Goal: Understand process/instructions: Learn how to perform a task or action

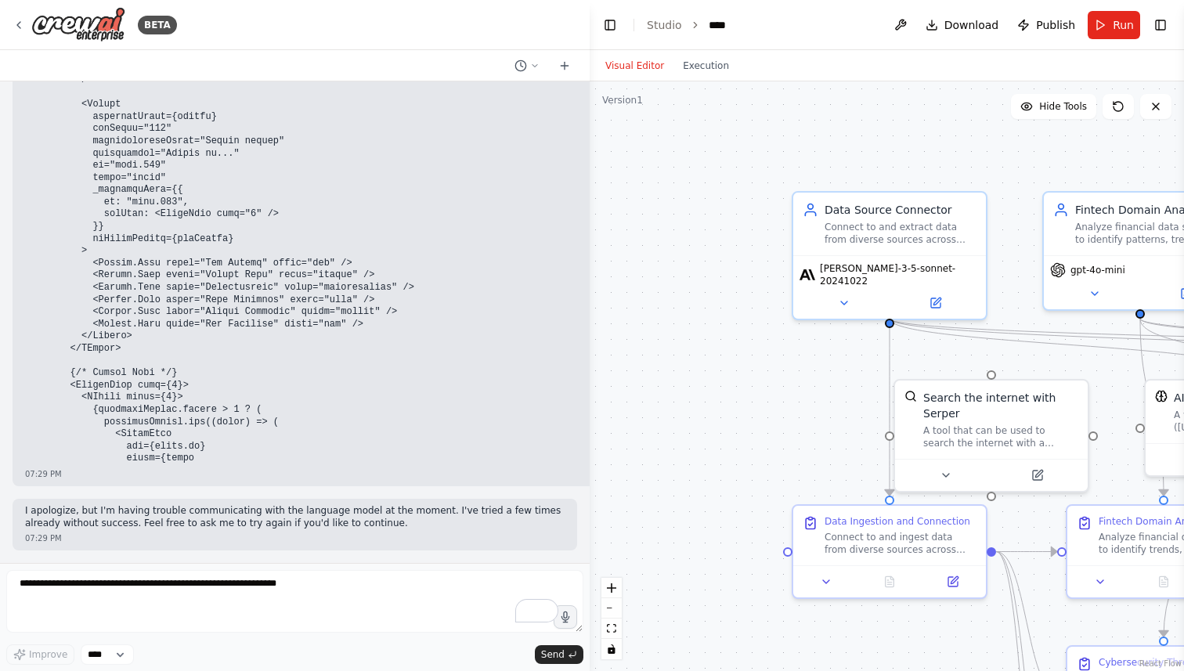
scroll to position [50804, 0]
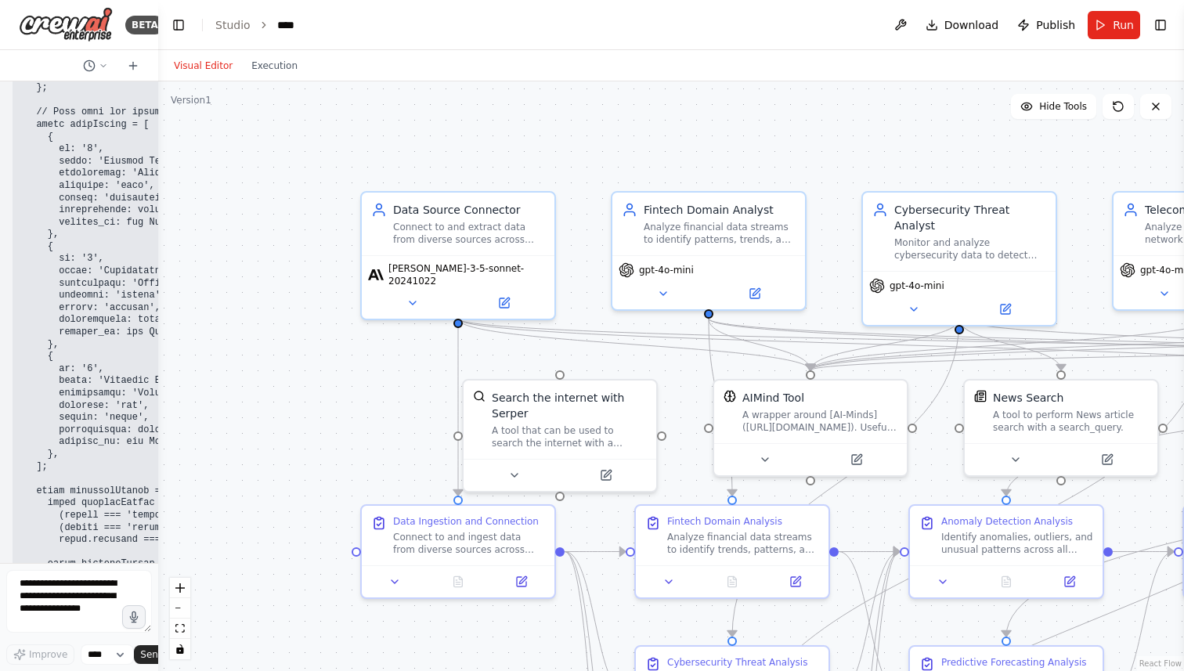
drag, startPoint x: 604, startPoint y: 208, endPoint x: 0, endPoint y: 146, distance: 607.2
click at [0, 146] on div "BETA I want to build and unified Autonomous AI Agent which can connect to diver…" at bounding box center [79, 335] width 158 height 671
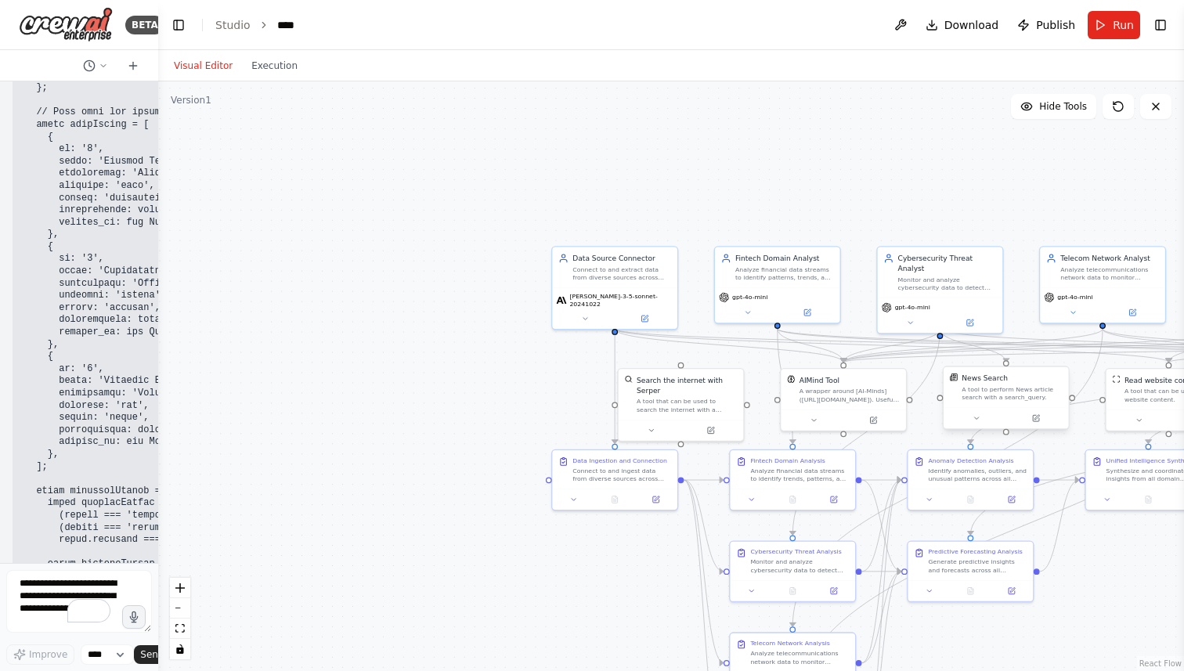
click at [1021, 409] on div at bounding box center [1006, 418] width 125 height 21
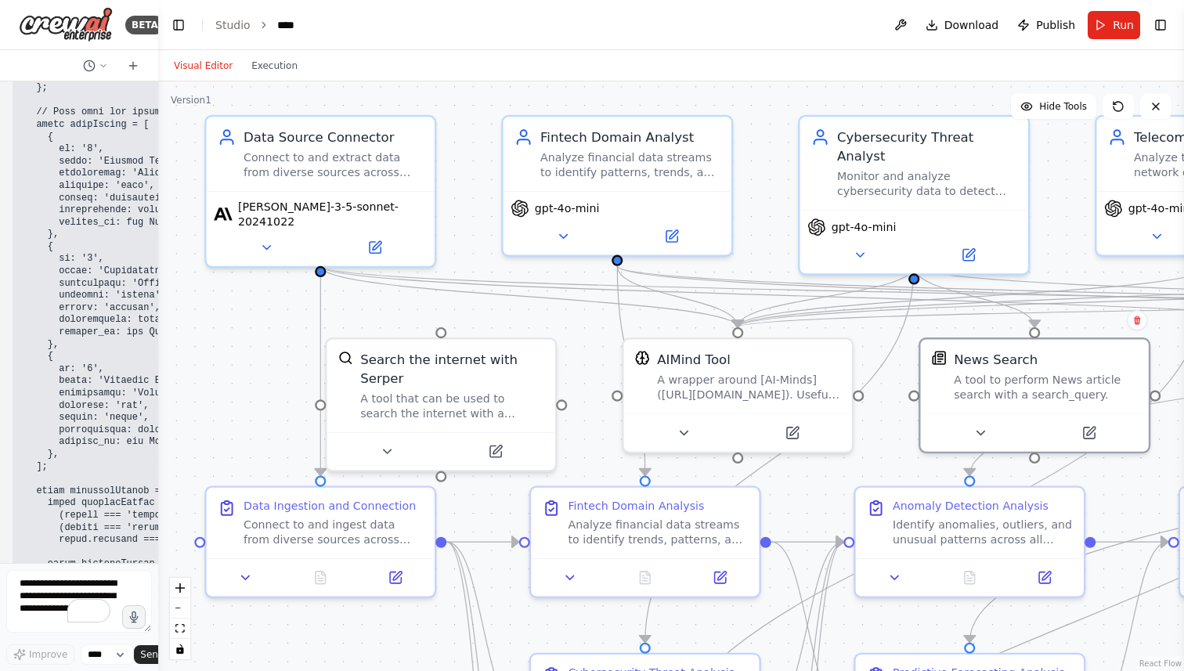
drag, startPoint x: 161, startPoint y: 279, endPoint x: 208, endPoint y: 287, distance: 48.4
click at [208, 287] on div ".deletable-edge-delete-btn { width: 20px; height: 20px; border: 0px solid #ffff…" at bounding box center [671, 376] width 1026 height 590
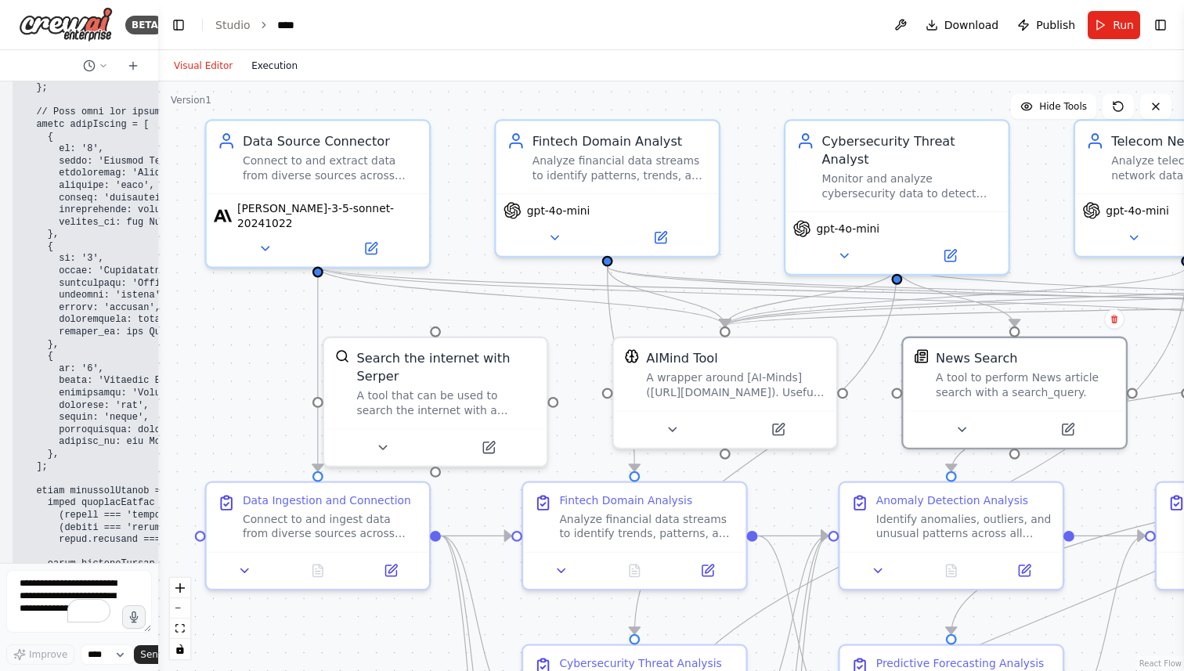
click at [266, 63] on button "Execution" at bounding box center [274, 65] width 65 height 19
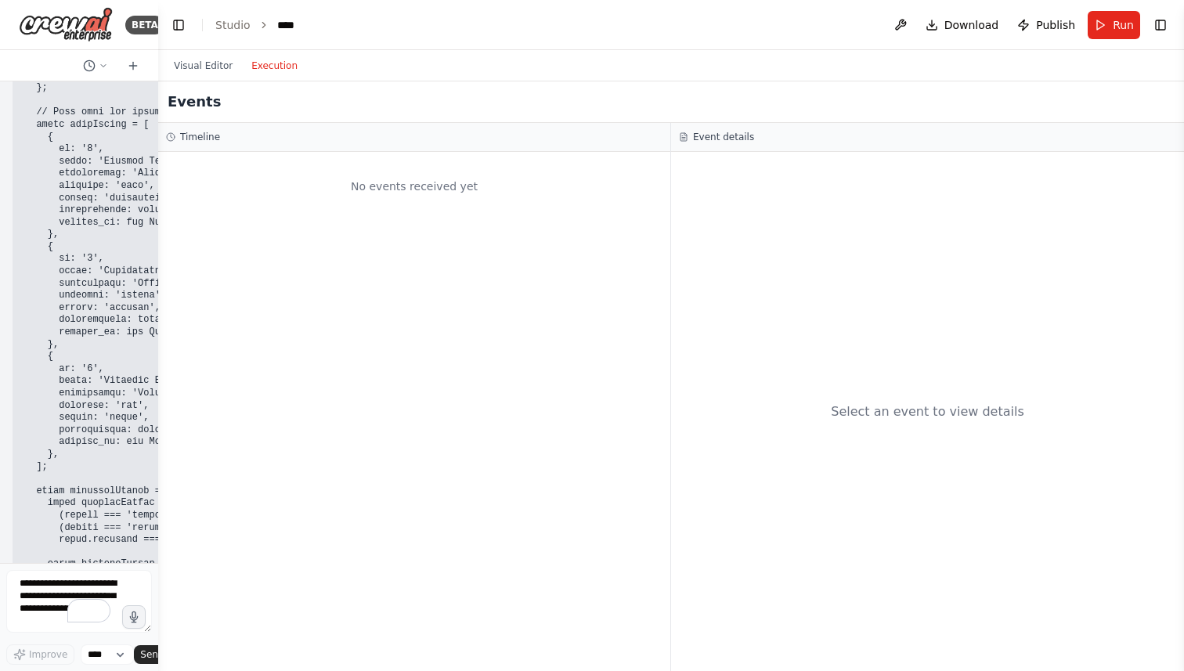
click at [197, 132] on h3 "Timeline" at bounding box center [200, 137] width 40 height 13
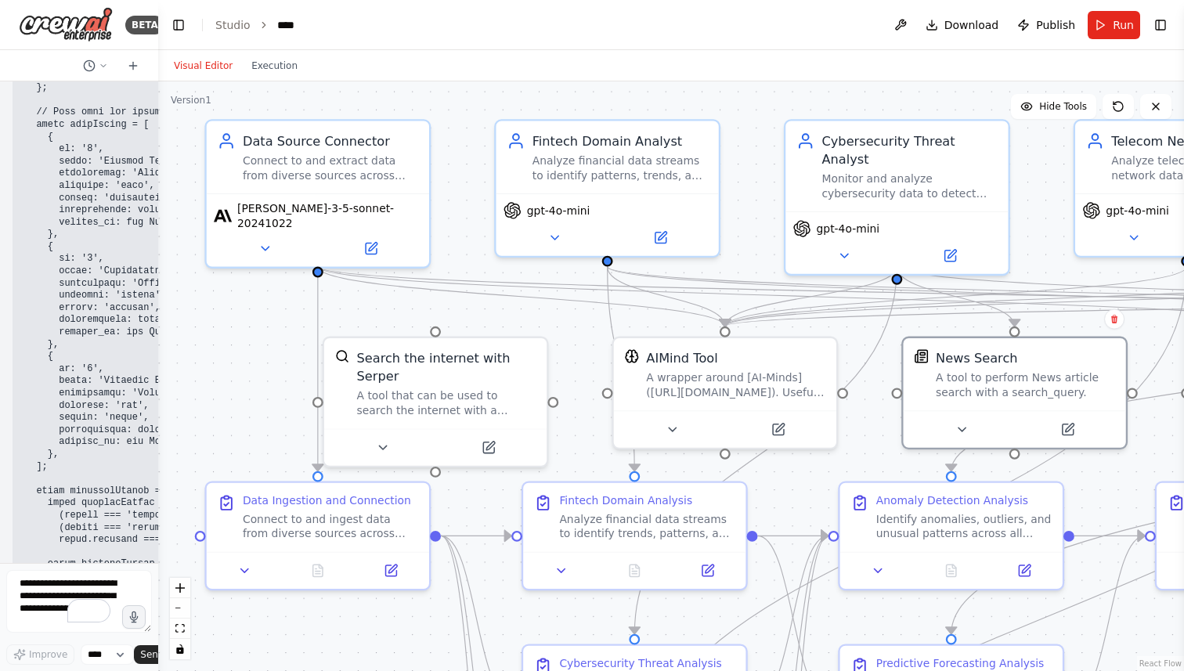
click at [206, 67] on button "Visual Editor" at bounding box center [204, 65] width 78 height 19
click at [1056, 108] on span "Hide Tools" at bounding box center [1064, 106] width 48 height 13
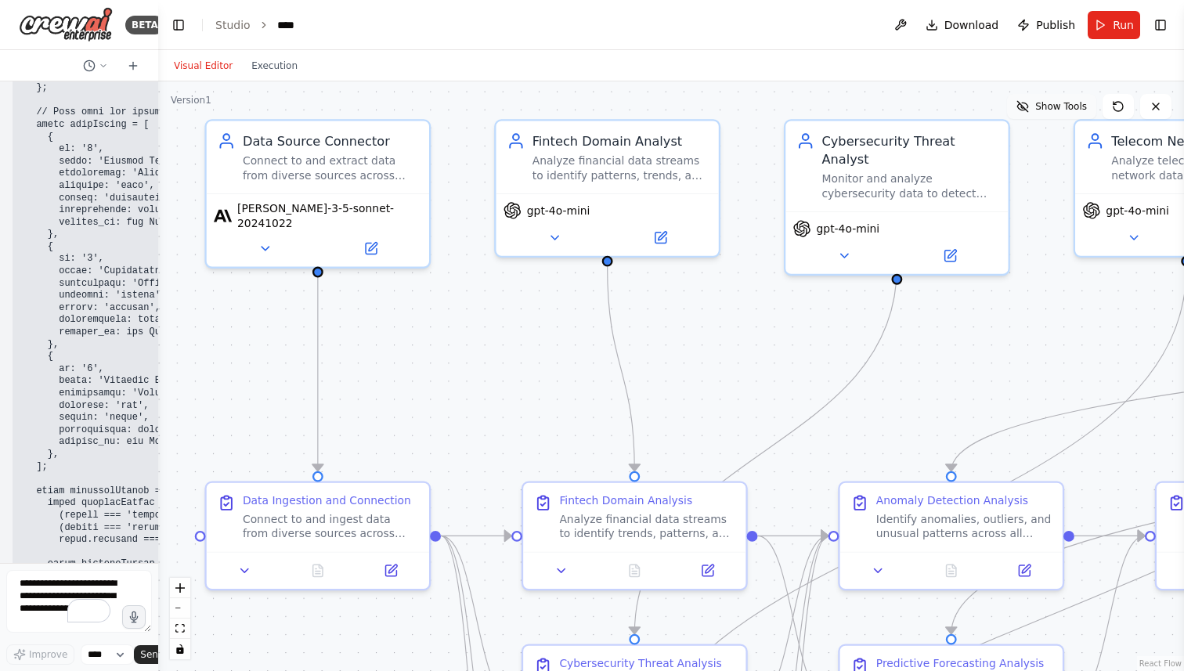
click at [1056, 108] on span "Show Tools" at bounding box center [1062, 106] width 52 height 13
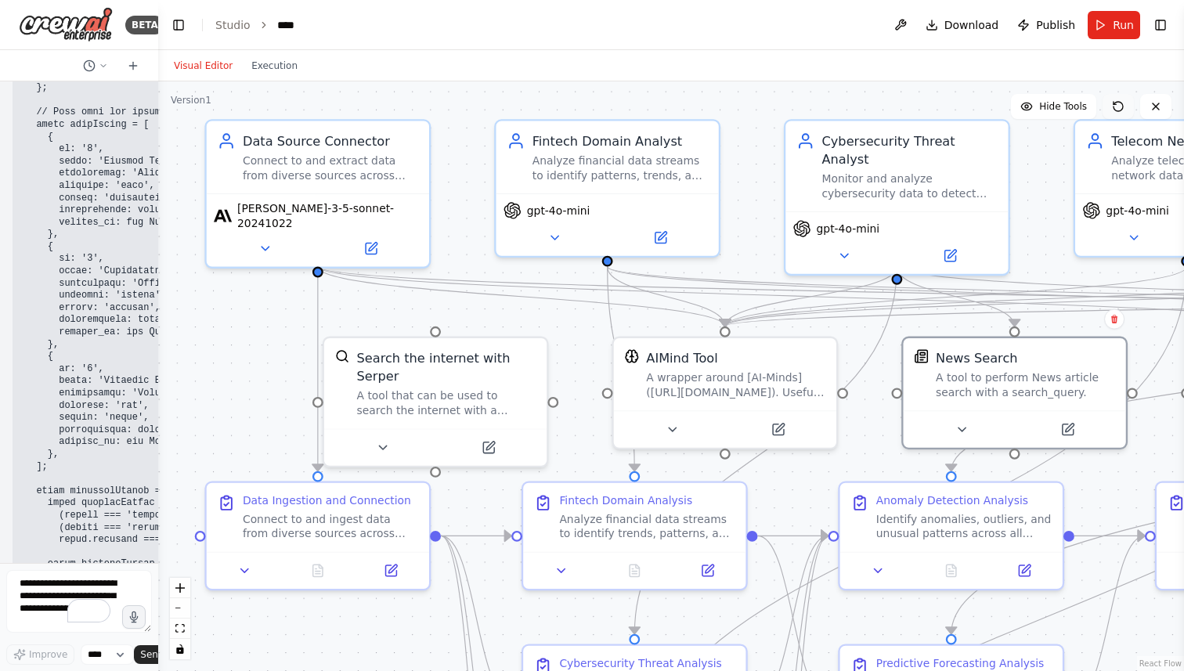
click at [1112, 103] on icon at bounding box center [1118, 106] width 13 height 13
click at [104, 67] on icon at bounding box center [103, 65] width 9 height 9
click at [104, 67] on div at bounding box center [79, 335] width 158 height 671
drag, startPoint x: 156, startPoint y: 58, endPoint x: 0, endPoint y: 41, distance: 156.8
click at [0, 41] on div "BETA I want to build and unified Autonomous AI Agent which can connect to diver…" at bounding box center [79, 335] width 158 height 671
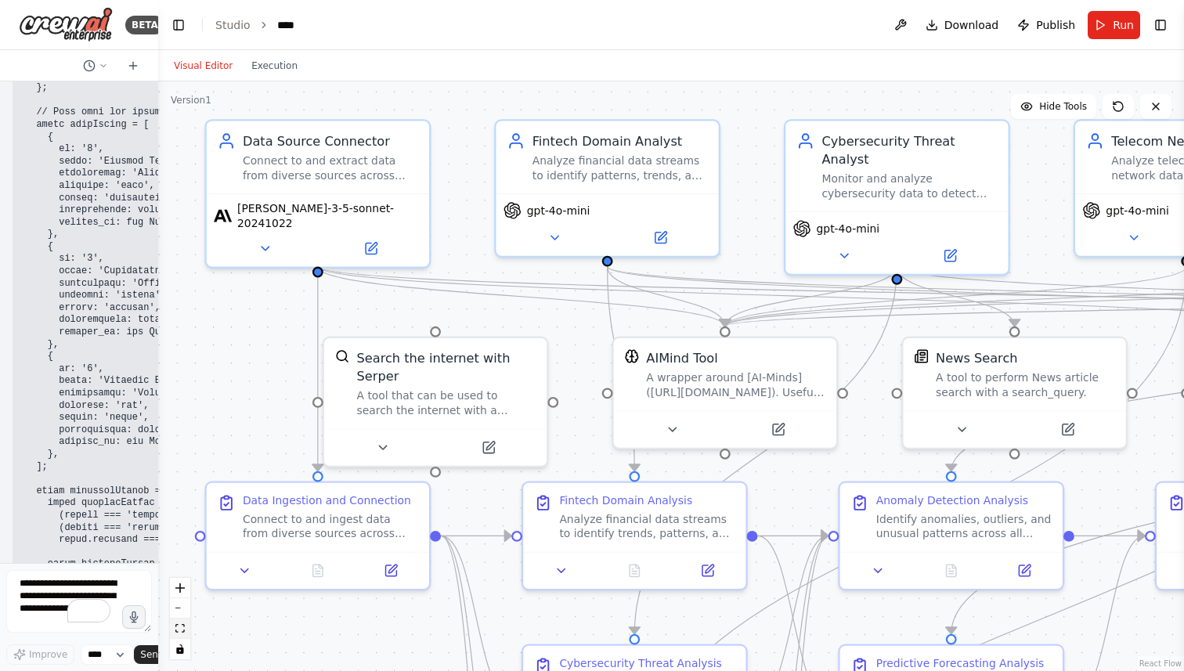
click at [176, 627] on icon "fit view" at bounding box center [179, 628] width 9 height 9
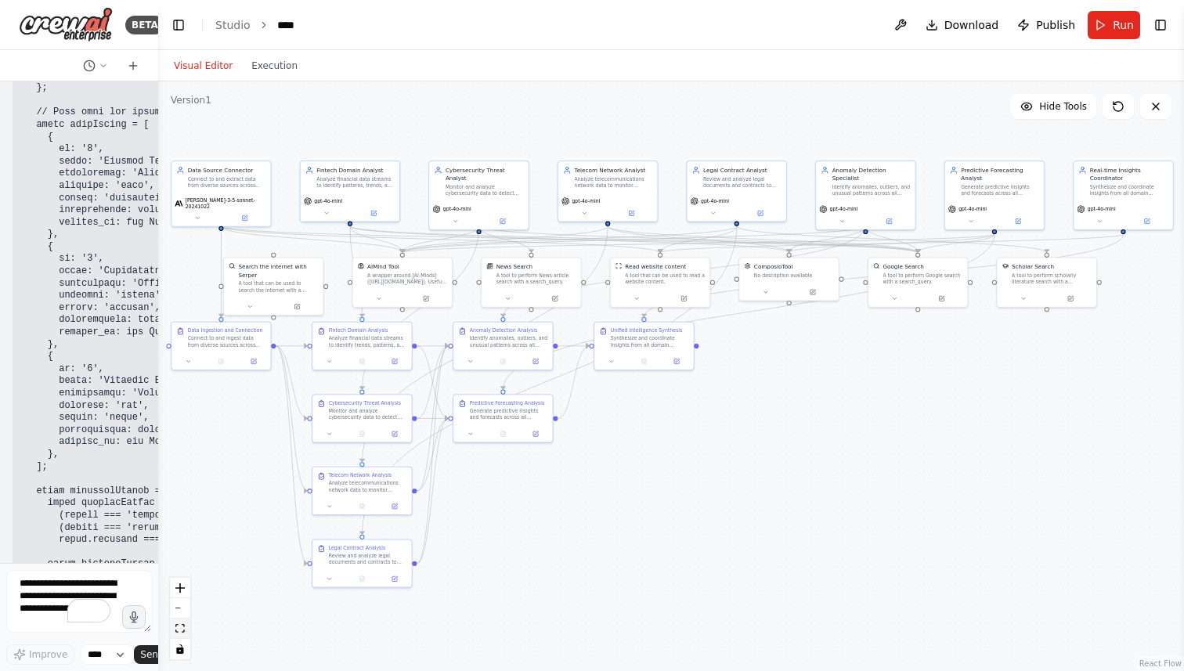
click at [183, 626] on icon "fit view" at bounding box center [179, 628] width 9 height 9
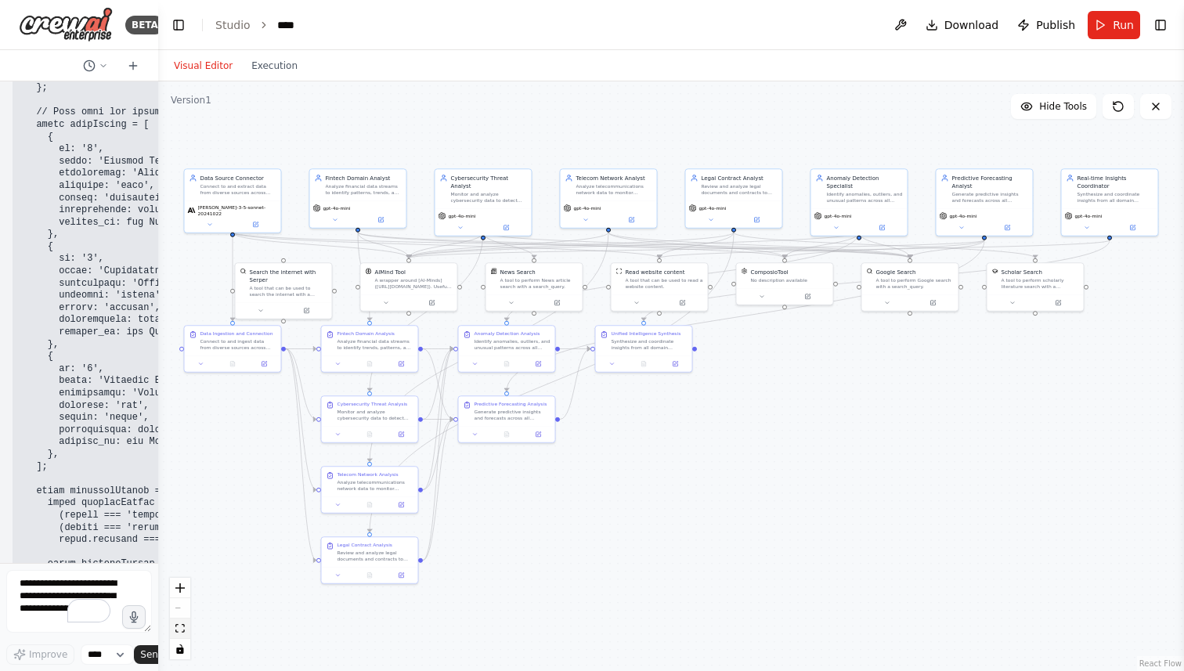
click at [183, 626] on icon "fit view" at bounding box center [179, 628] width 9 height 9
click at [183, 654] on button "toggle interactivity" at bounding box center [180, 649] width 20 height 20
click at [183, 628] on icon "fit view" at bounding box center [179, 628] width 9 height 9
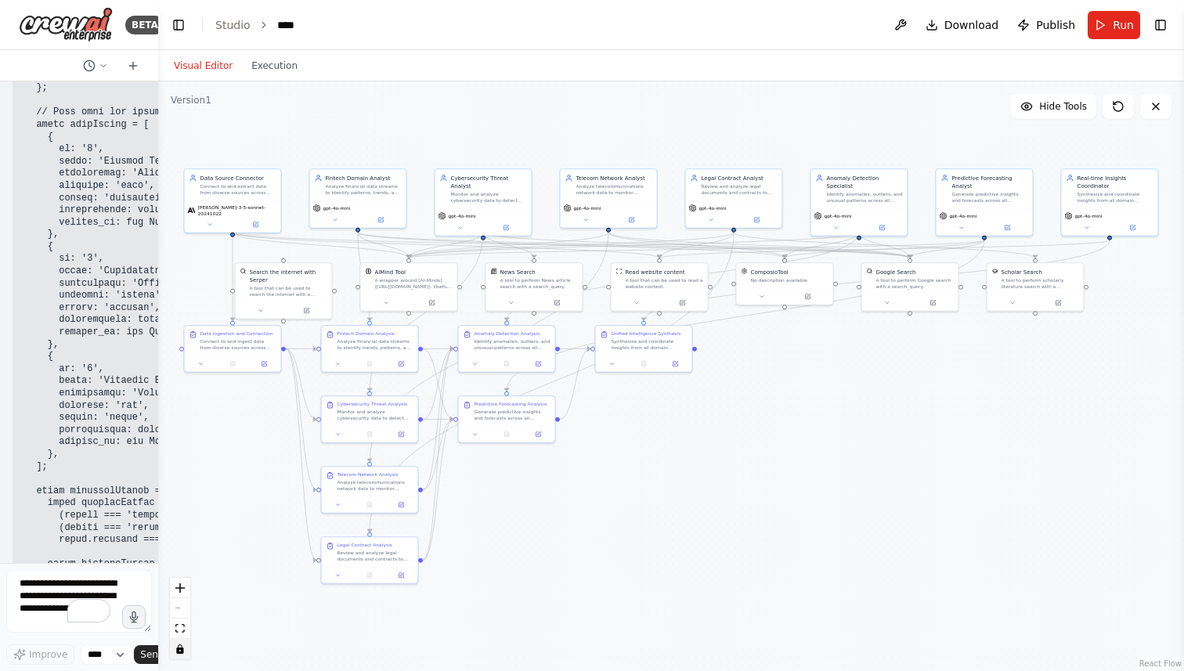
click at [183, 649] on icon "toggle interactivity" at bounding box center [179, 649] width 7 height 9
click at [179, 635] on button "fit view" at bounding box center [180, 629] width 20 height 20
click at [179, 586] on icon "zoom in" at bounding box center [179, 588] width 9 height 9
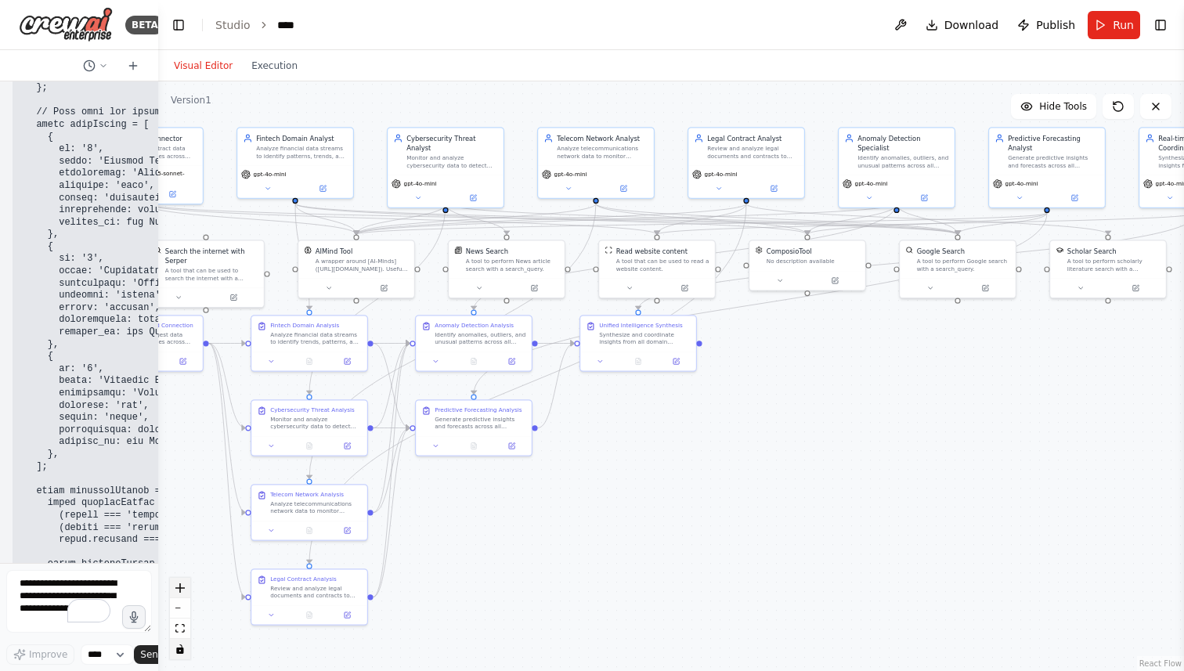
click at [179, 586] on icon "zoom in" at bounding box center [179, 588] width 9 height 9
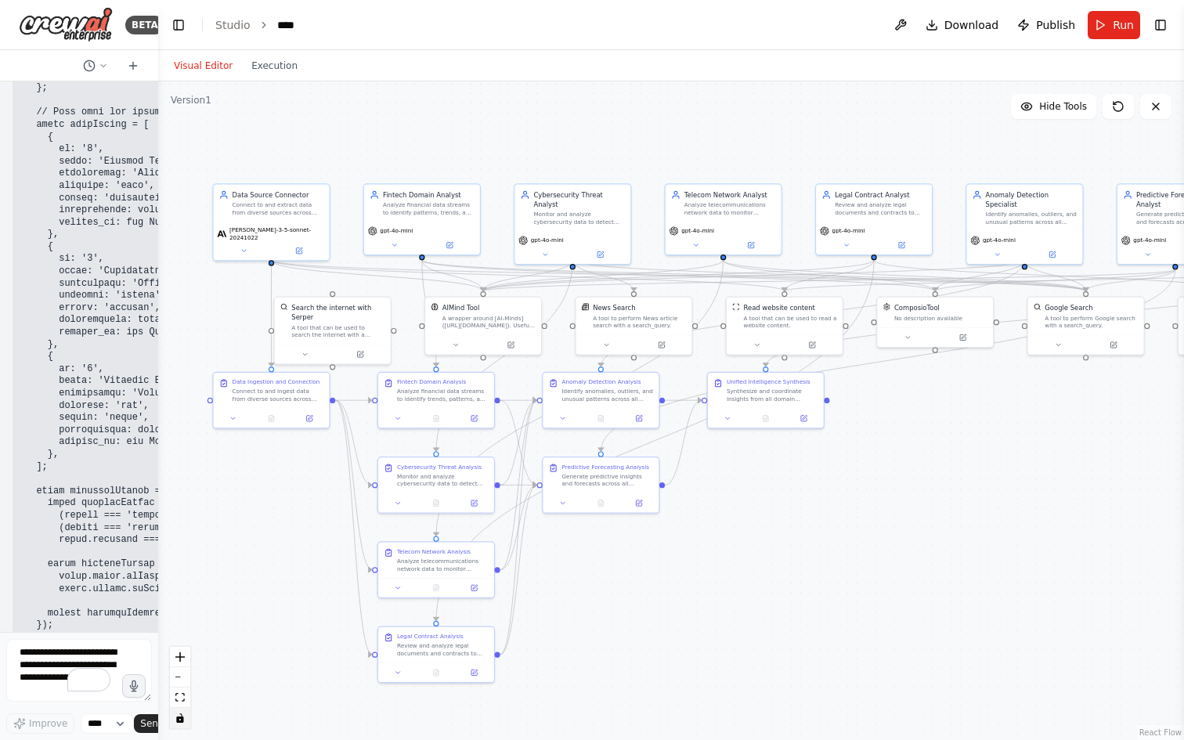
drag, startPoint x: 515, startPoint y: 514, endPoint x: 705, endPoint y: 570, distance: 197.6
click at [705, 570] on div ".deletable-edge-delete-btn { width: 20px; height: 20px; border: 0px solid #ffff…" at bounding box center [671, 410] width 1026 height 659
click at [185, 671] on button "toggle interactivity" at bounding box center [180, 718] width 20 height 20
click at [183, 671] on icon "fit view" at bounding box center [179, 697] width 9 height 9
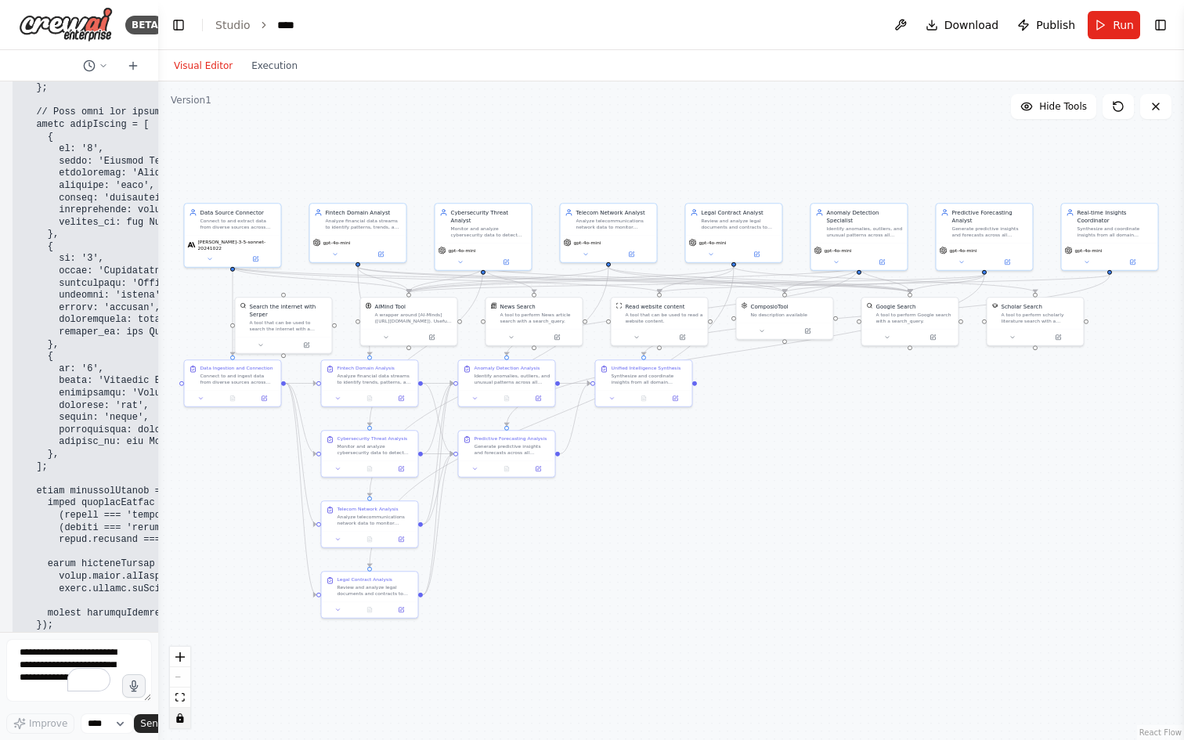
click at [186, 671] on button "toggle interactivity" at bounding box center [180, 718] width 20 height 20
click at [185, 650] on button "zoom in" at bounding box center [180, 657] width 20 height 20
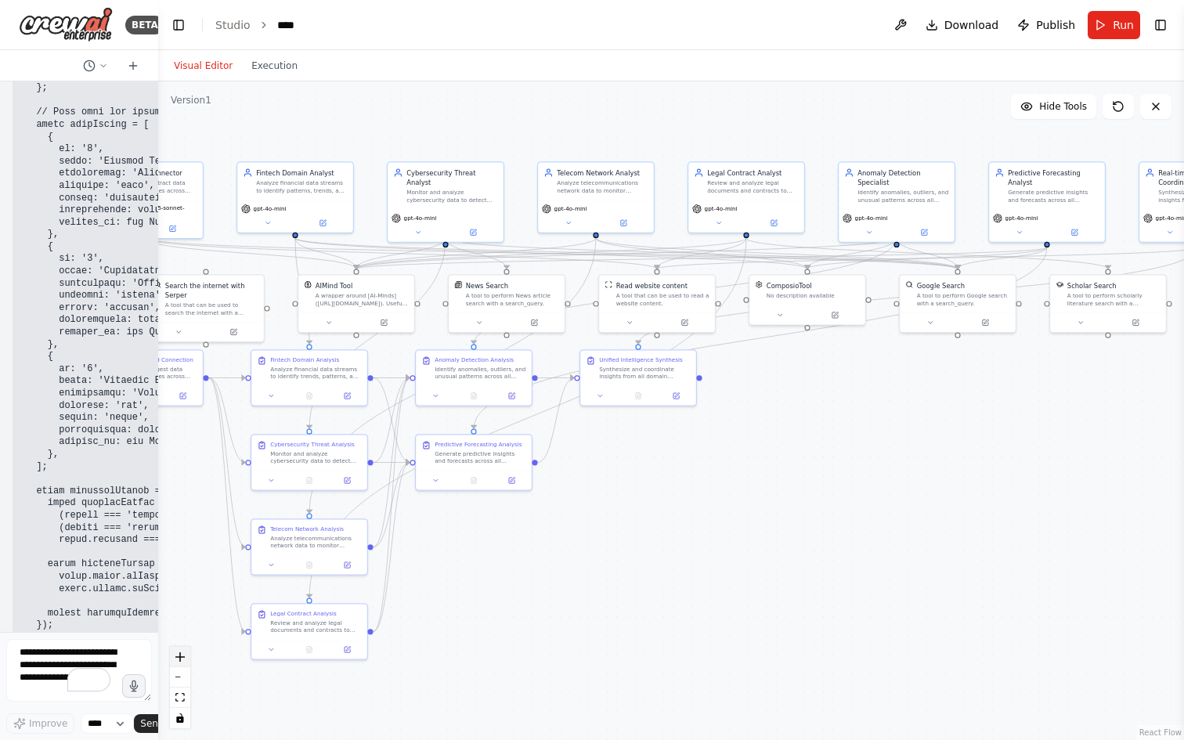
click at [185, 650] on button "zoom in" at bounding box center [180, 657] width 20 height 20
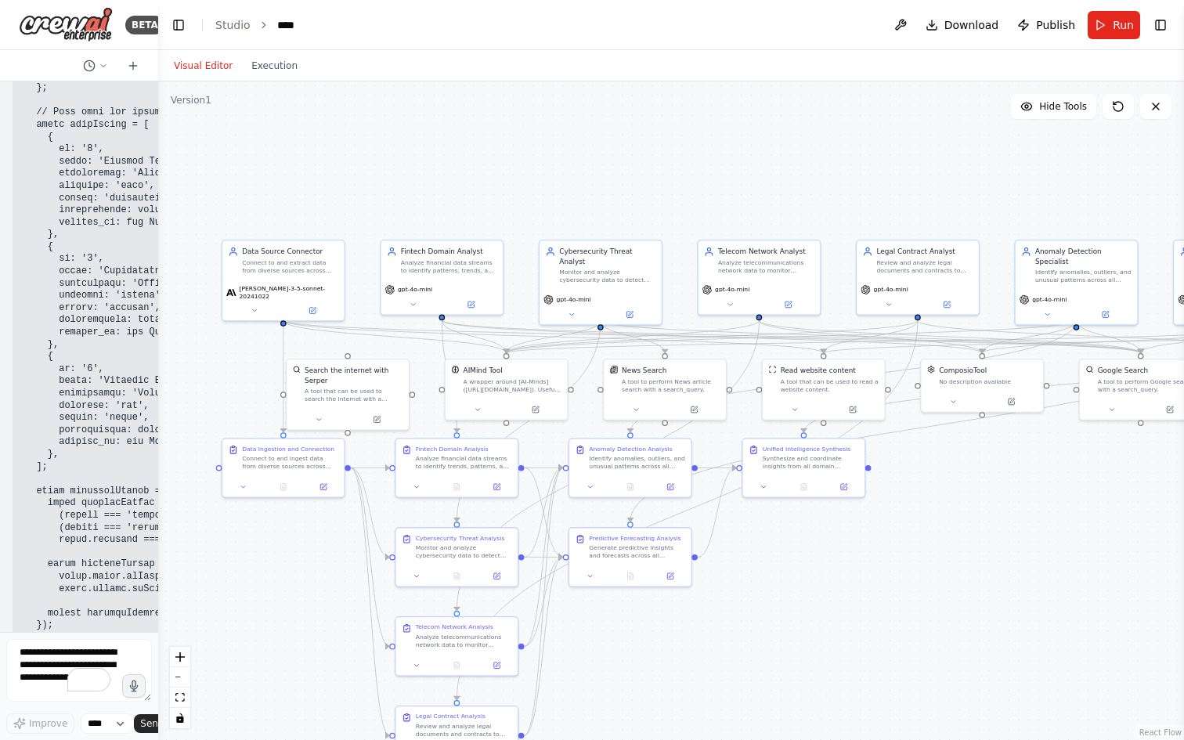
drag, startPoint x: 394, startPoint y: 613, endPoint x: 617, endPoint y: 682, distance: 232.9
click at [618, 671] on div ".deletable-edge-delete-btn { width: 20px; height: 20px; border: 0px solid #ffff…" at bounding box center [671, 410] width 1026 height 659
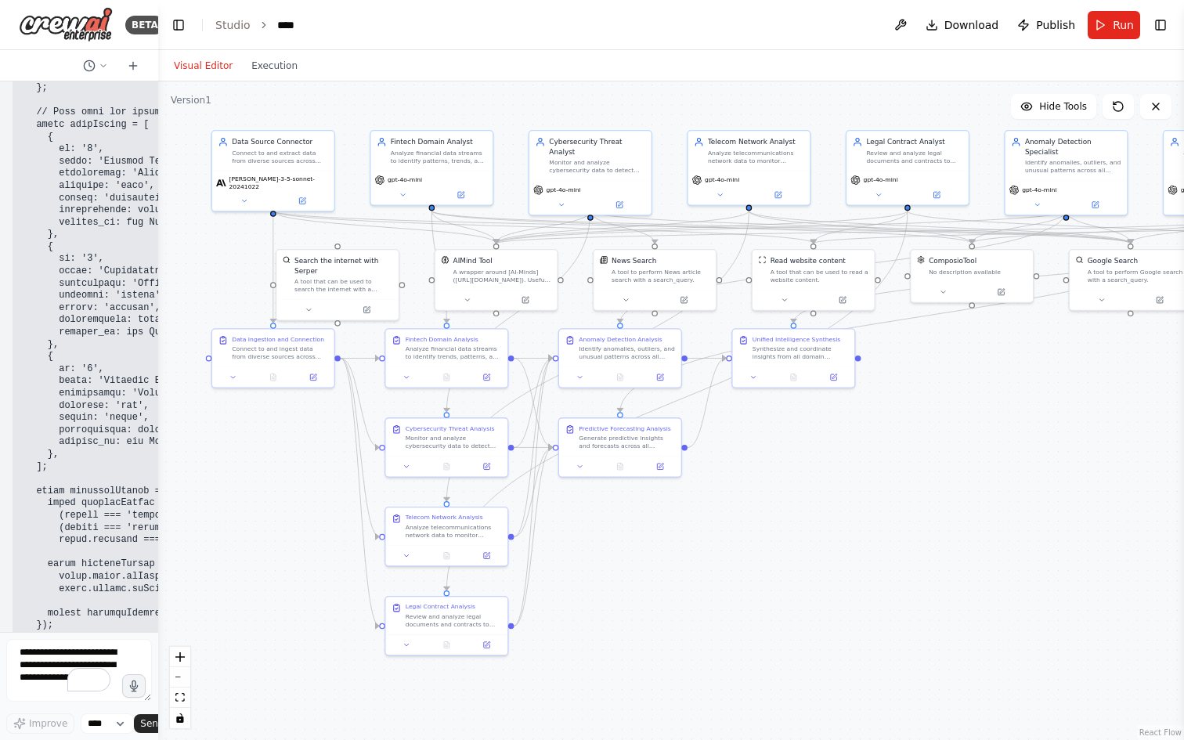
drag, startPoint x: 626, startPoint y: 654, endPoint x: 610, endPoint y: 546, distance: 109.2
click at [610, 546] on div ".deletable-edge-delete-btn { width: 20px; height: 20px; border: 0px solid #ffff…" at bounding box center [671, 410] width 1026 height 659
click at [1156, 103] on icon at bounding box center [1156, 106] width 13 height 13
click at [1121, 104] on icon at bounding box center [1118, 106] width 13 height 13
click at [1162, 24] on button "Toggle Right Sidebar" at bounding box center [1161, 25] width 22 height 22
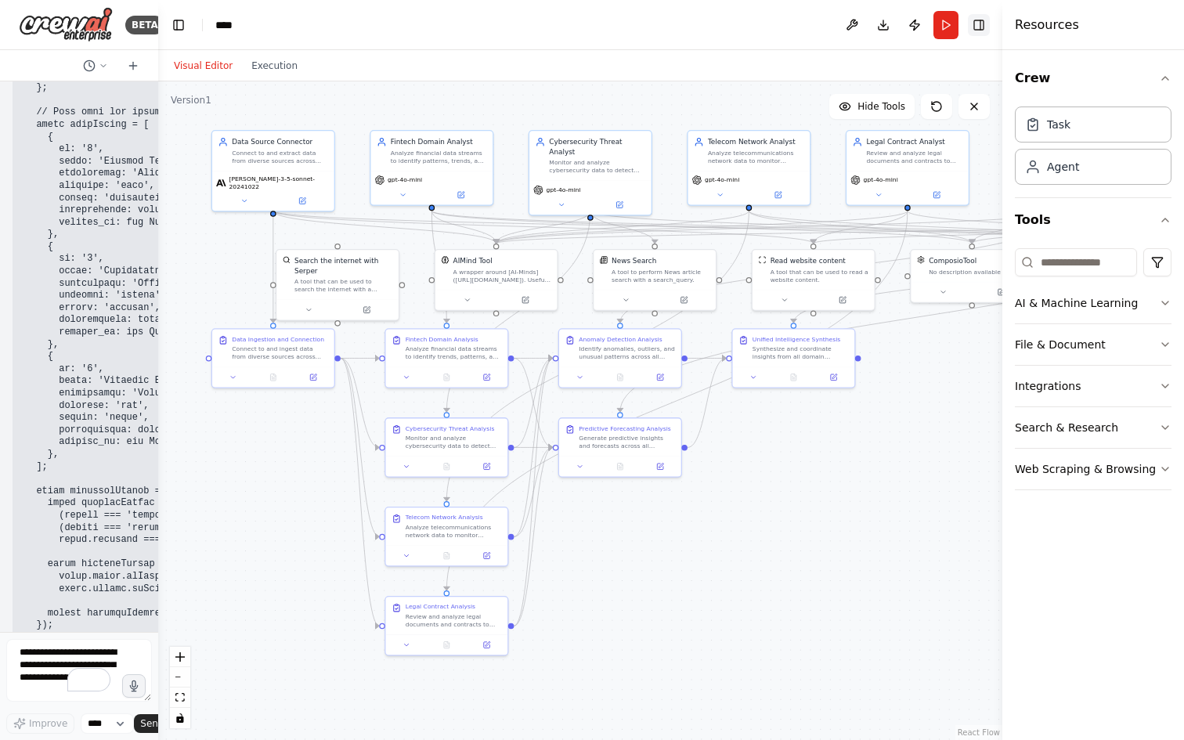
click at [1162, 24] on div "Resources" at bounding box center [1094, 25] width 182 height 50
click at [982, 30] on button "Toggle Right Sidebar" at bounding box center [979, 25] width 22 height 22
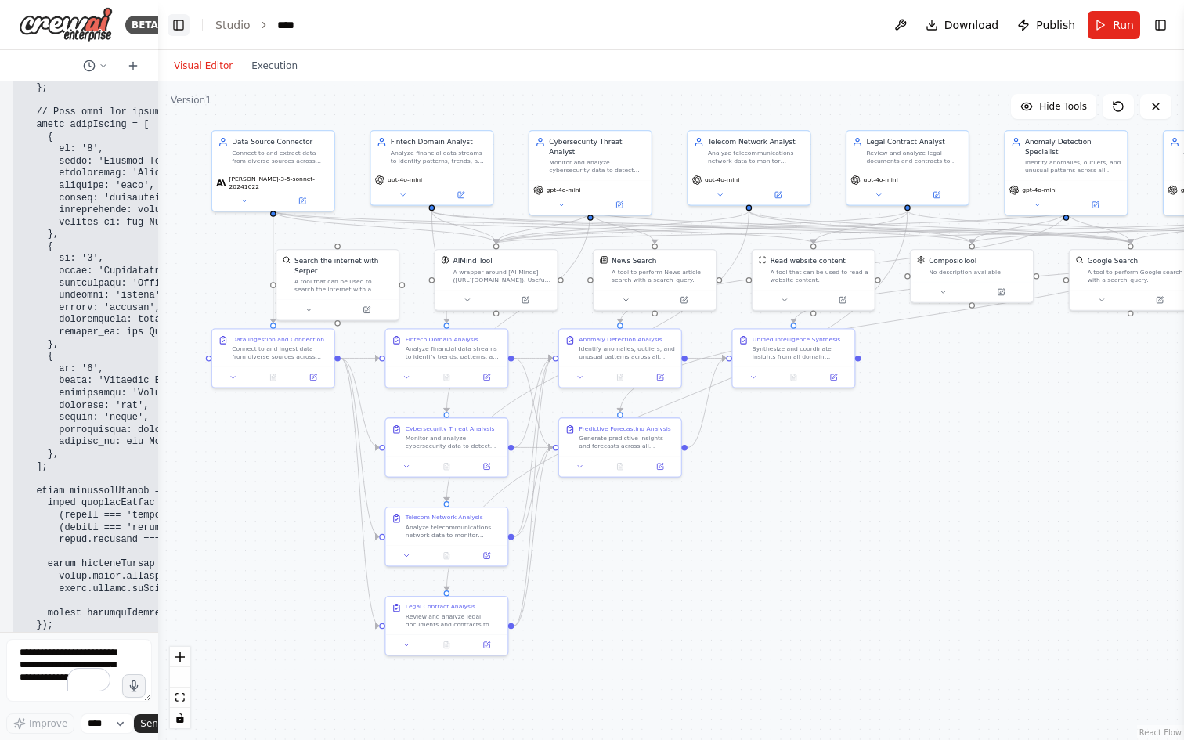
click at [183, 23] on button "Toggle Left Sidebar" at bounding box center [179, 25] width 22 height 22
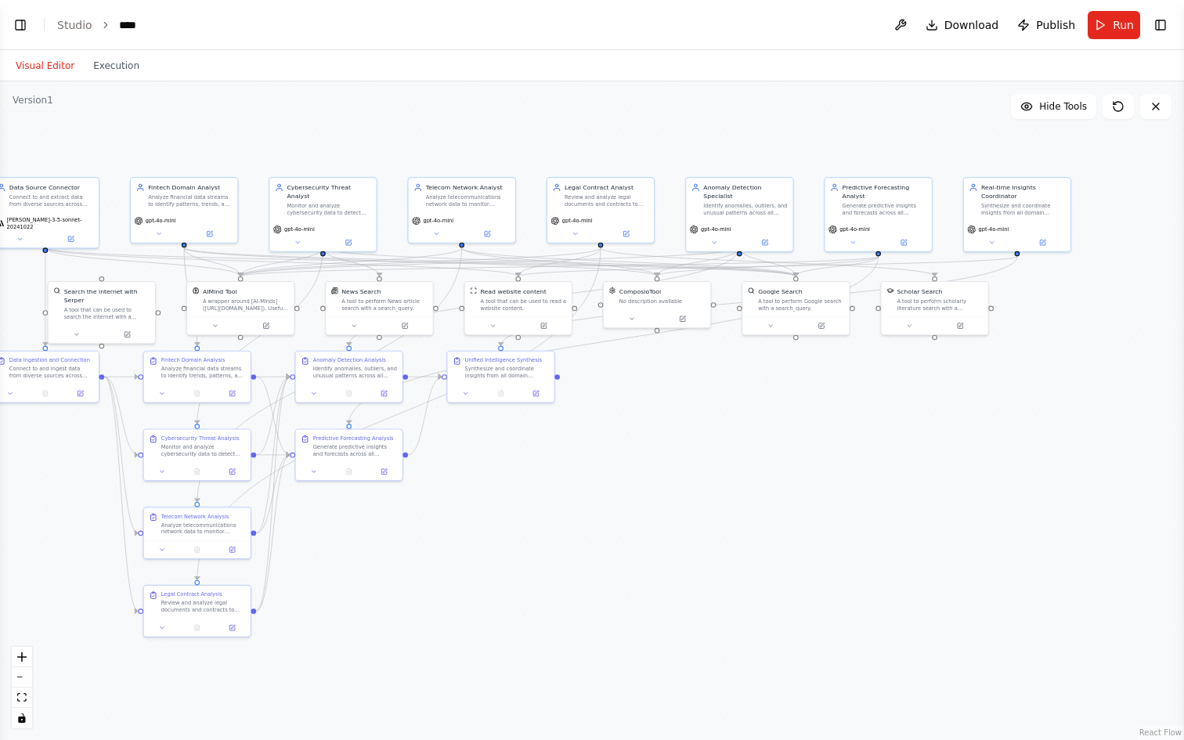
drag, startPoint x: 549, startPoint y: 591, endPoint x: 447, endPoint y: 580, distance: 103.3
click at [447, 580] on div ".deletable-edge-delete-btn { width: 20px; height: 20px; border: 0px solid #ffff…" at bounding box center [592, 410] width 1184 height 659
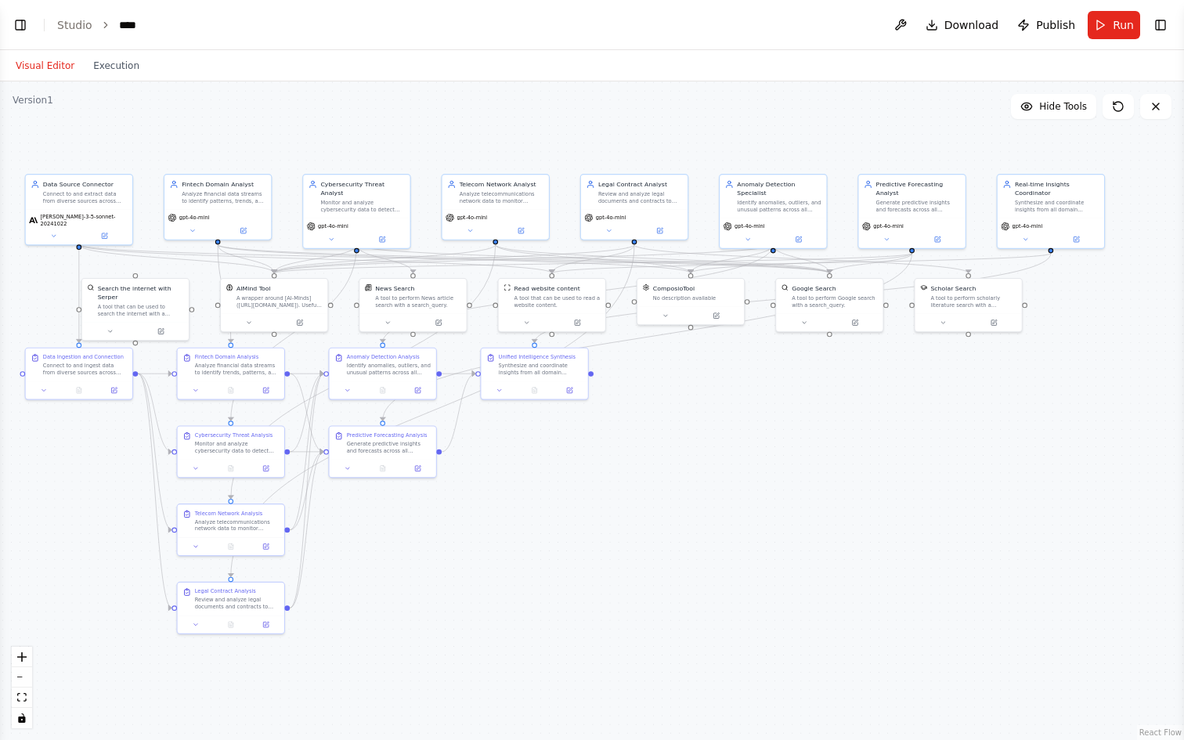
drag, startPoint x: 447, startPoint y: 580, endPoint x: 480, endPoint y: 577, distance: 33.8
click at [480, 577] on div ".deletable-edge-delete-btn { width: 20px; height: 20px; border: 0px solid #ffff…" at bounding box center [592, 410] width 1184 height 659
click at [24, 658] on icon "zoom in" at bounding box center [21, 657] width 9 height 9
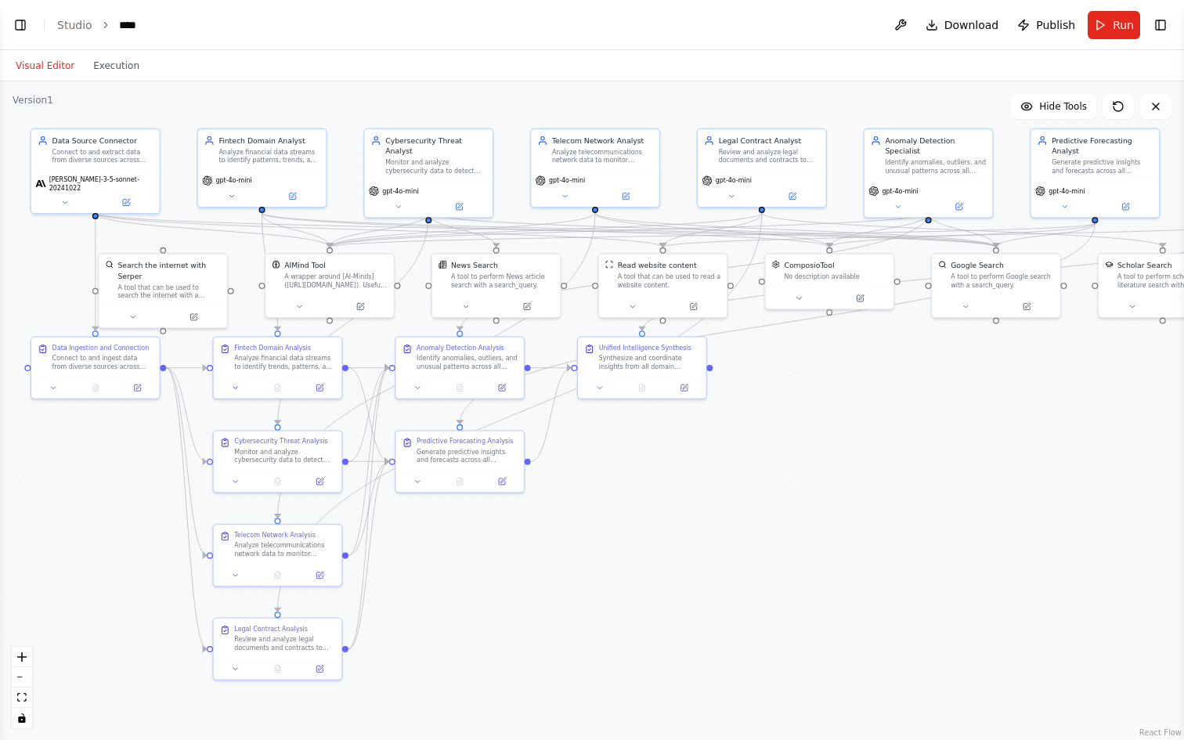
drag, startPoint x: 375, startPoint y: 583, endPoint x: 494, endPoint y: 584, distance: 119.1
click at [494, 584] on div ".deletable-edge-delete-btn { width: 20px; height: 20px; border: 0px solid #ffff…" at bounding box center [592, 410] width 1184 height 659
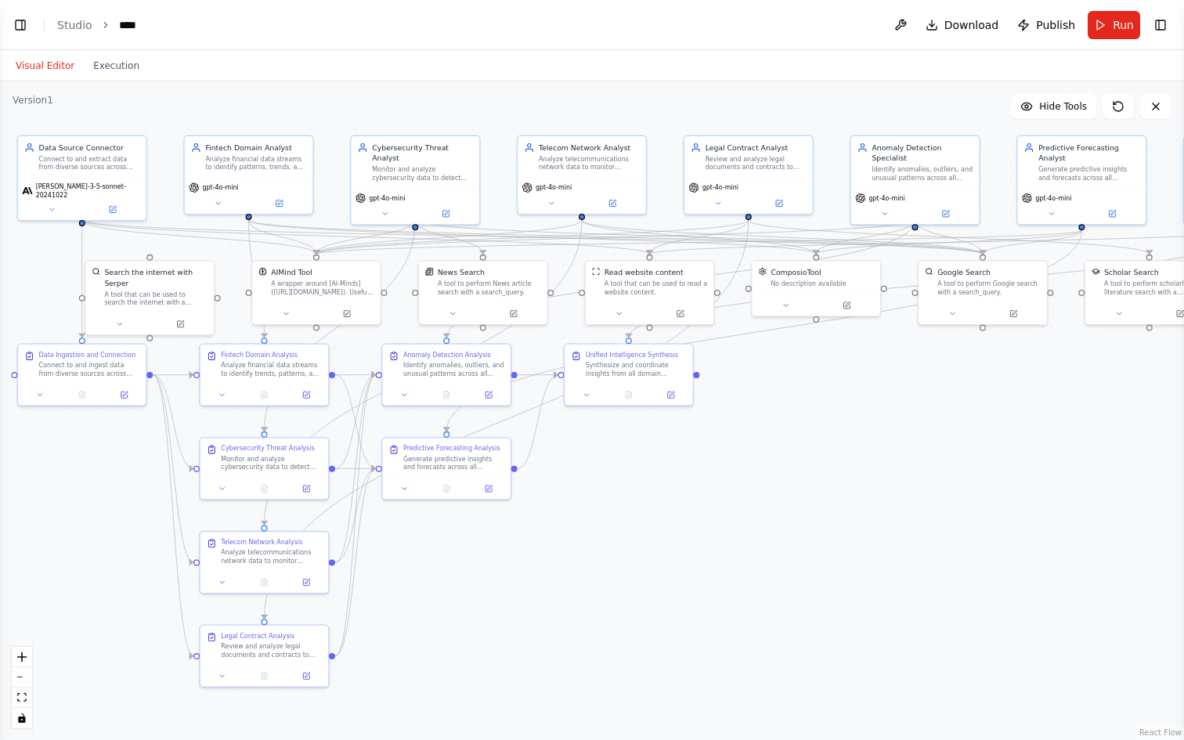
drag, startPoint x: 609, startPoint y: 584, endPoint x: 595, endPoint y: 591, distance: 15.1
click at [595, 591] on div ".deletable-edge-delete-btn { width: 20px; height: 20px; border: 0px solid #ffff…" at bounding box center [592, 410] width 1184 height 659
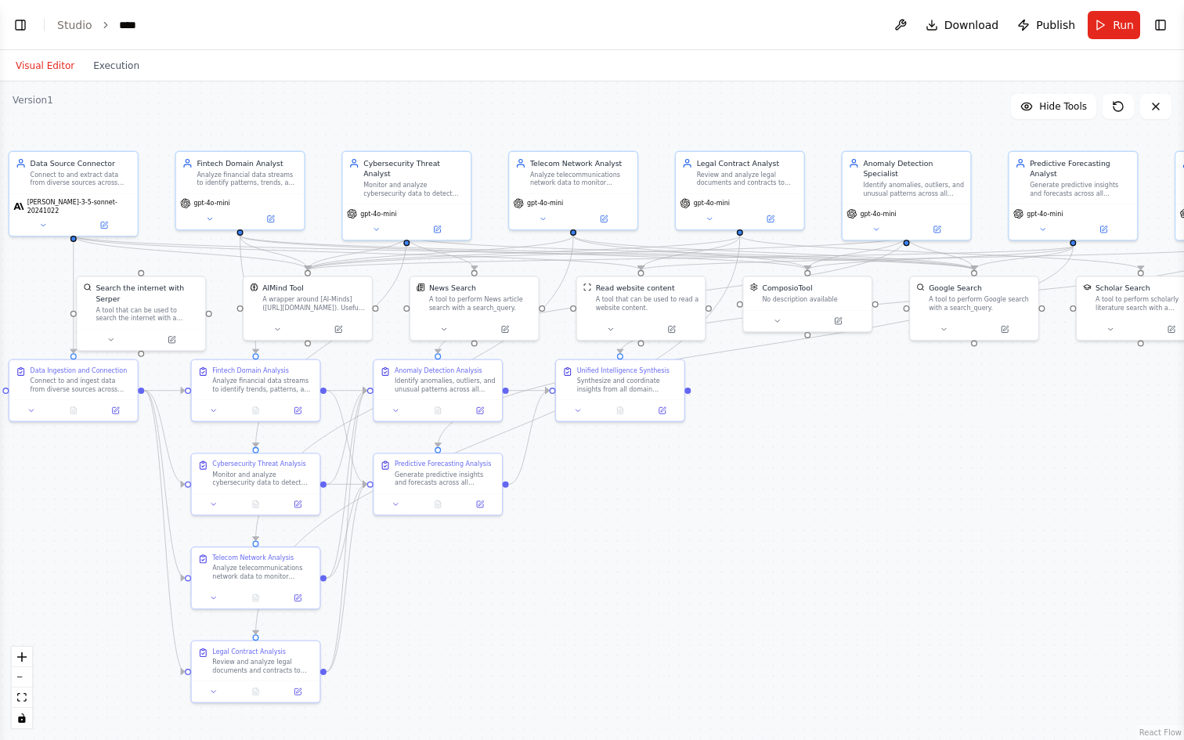
drag, startPoint x: 672, startPoint y: 603, endPoint x: 664, endPoint y: 619, distance: 17.9
click at [664, 619] on div ".deletable-edge-delete-btn { width: 20px; height: 20px; border: 0px solid #ffff…" at bounding box center [592, 410] width 1184 height 659
click at [26, 671] on button "zoom out" at bounding box center [22, 677] width 20 height 20
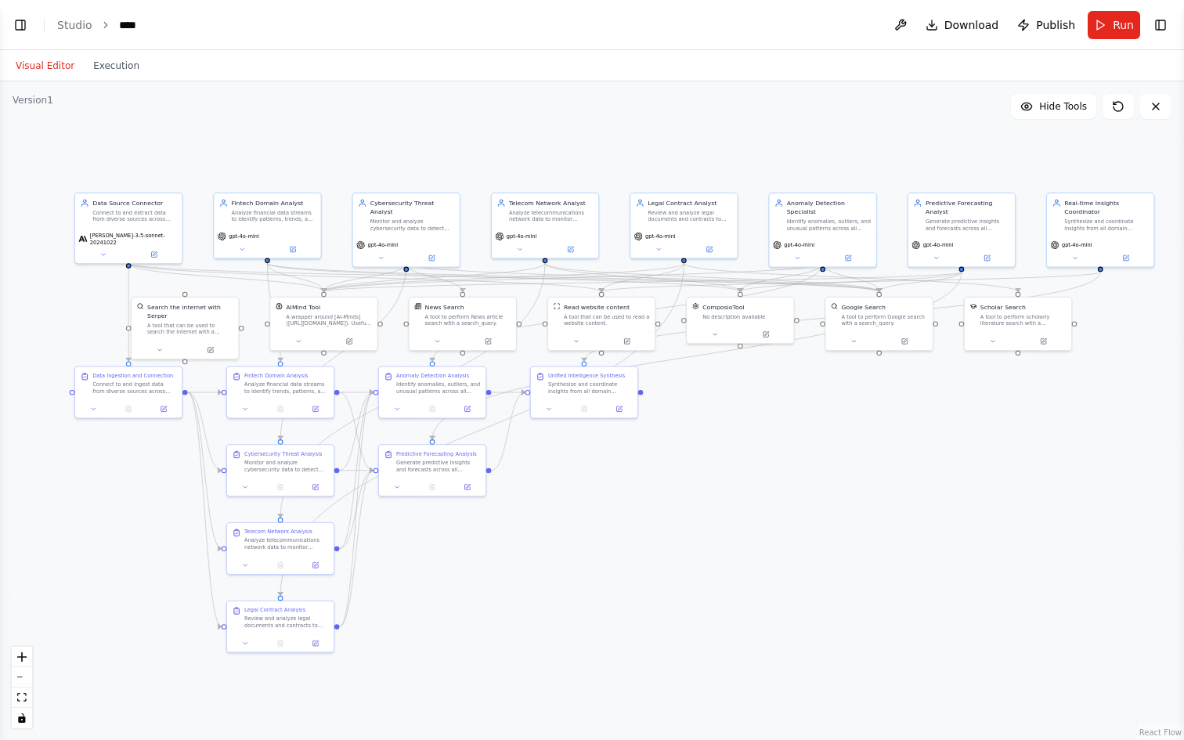
drag, startPoint x: 678, startPoint y: 577, endPoint x: 646, endPoint y: 574, distance: 32.2
click at [646, 575] on div ".deletable-edge-delete-btn { width: 20px; height: 20px; border: 0px solid #ffff…" at bounding box center [592, 410] width 1184 height 659
